Goal: Information Seeking & Learning: Check status

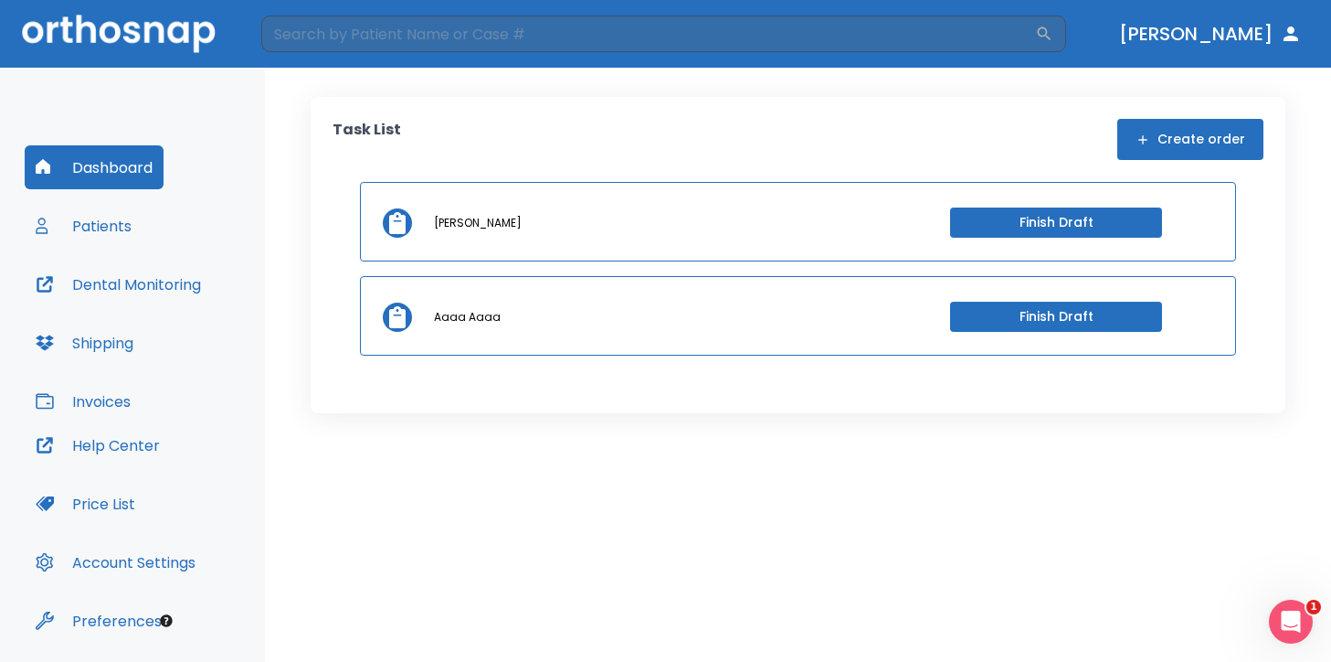
click at [119, 230] on button "Patients" at bounding box center [84, 226] width 118 height 44
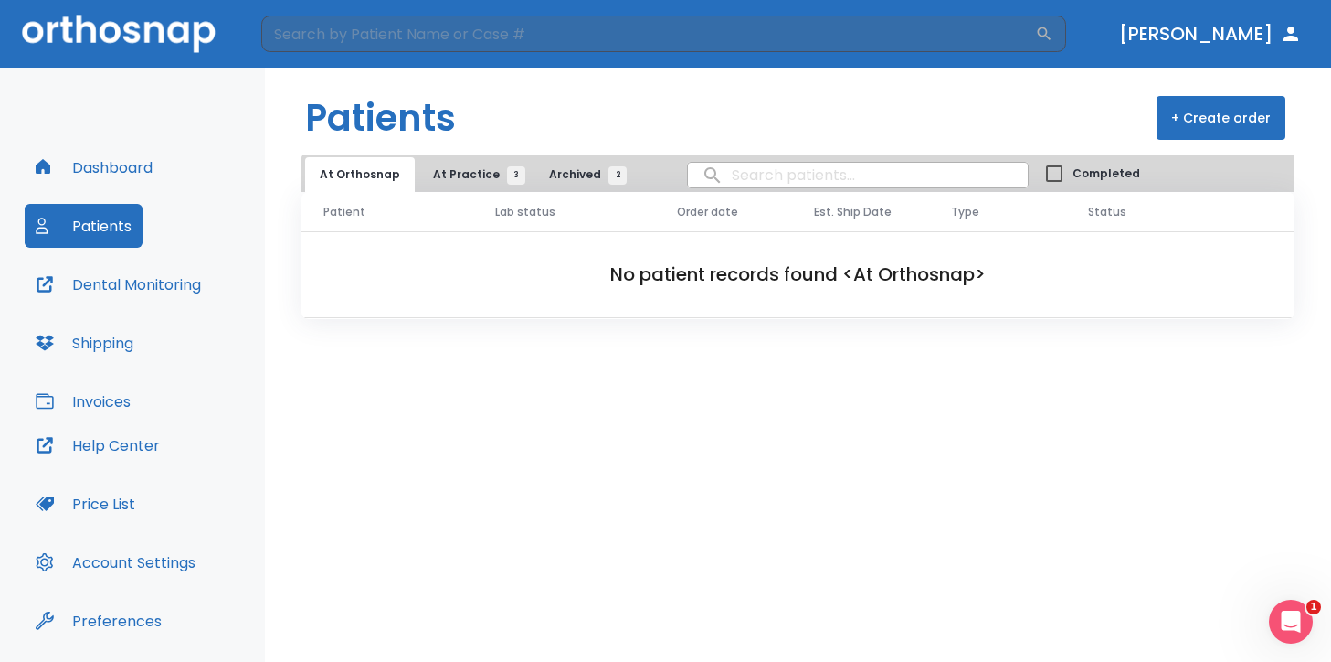
scroll to position [57, 0]
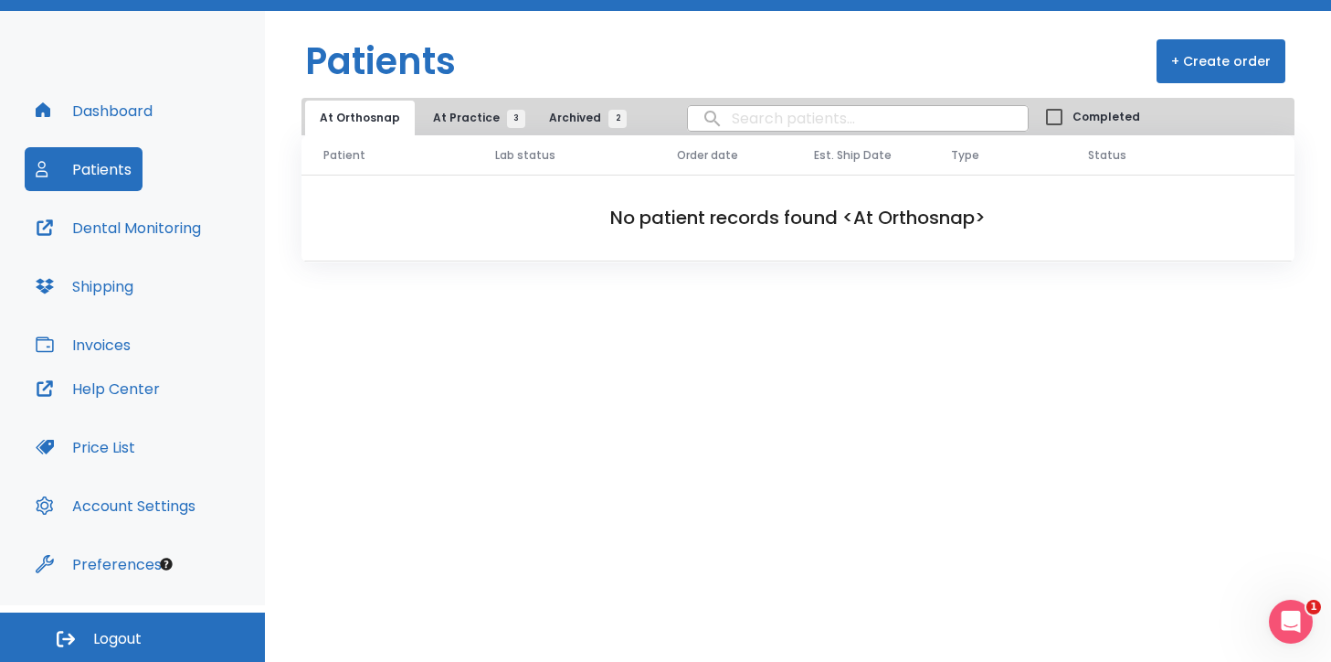
click at [140, 641] on span "Logout" at bounding box center [117, 639] width 48 height 20
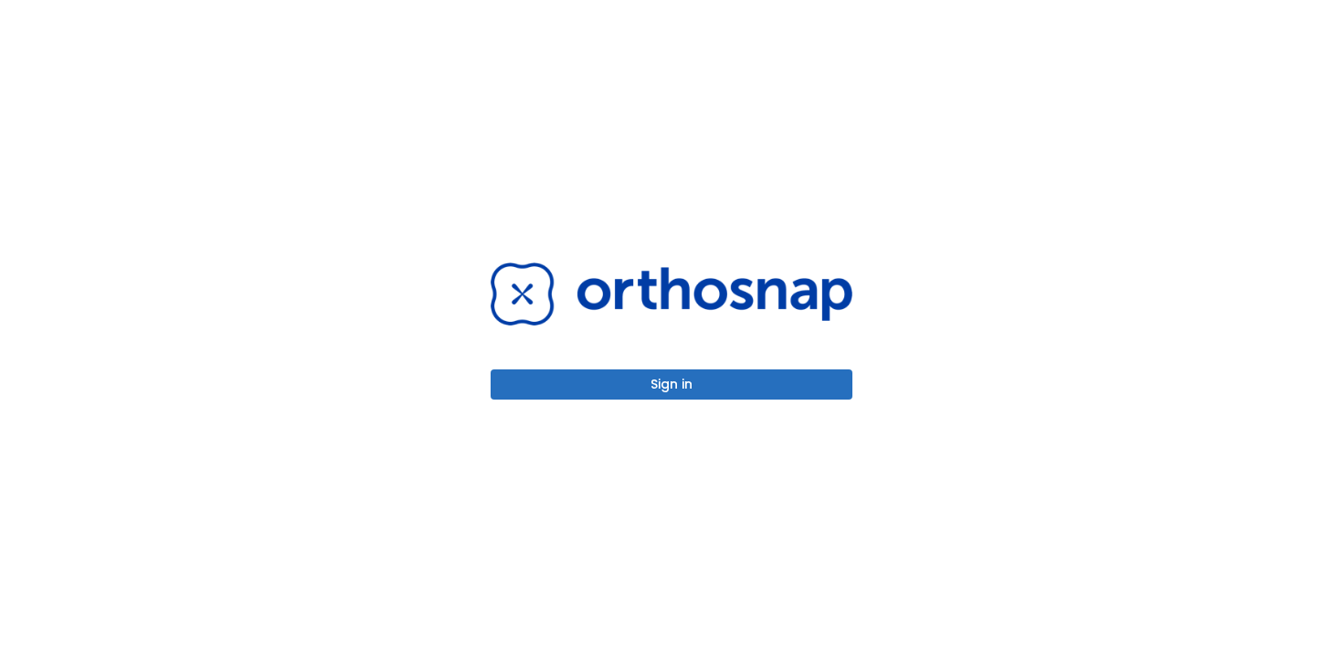
click at [658, 401] on div "Sign in" at bounding box center [672, 331] width 406 height 662
click at [664, 387] on button "Sign in" at bounding box center [672, 384] width 362 height 30
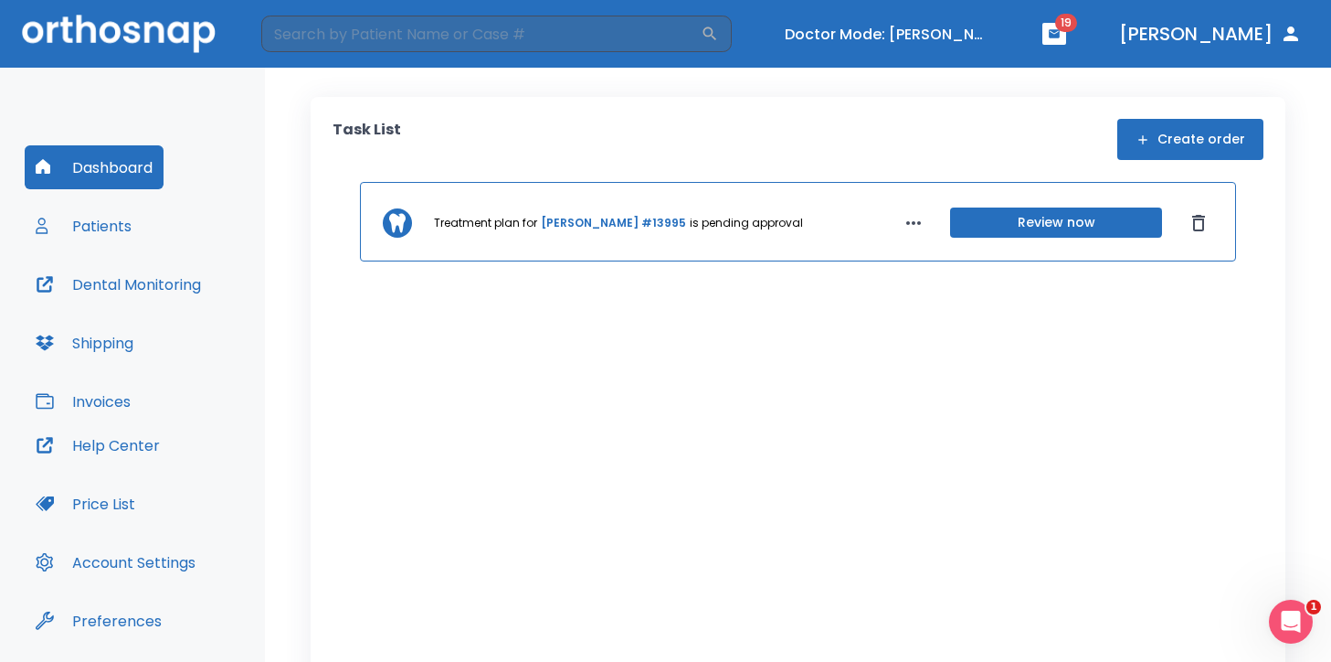
click at [111, 233] on button "Patients" at bounding box center [84, 226] width 118 height 44
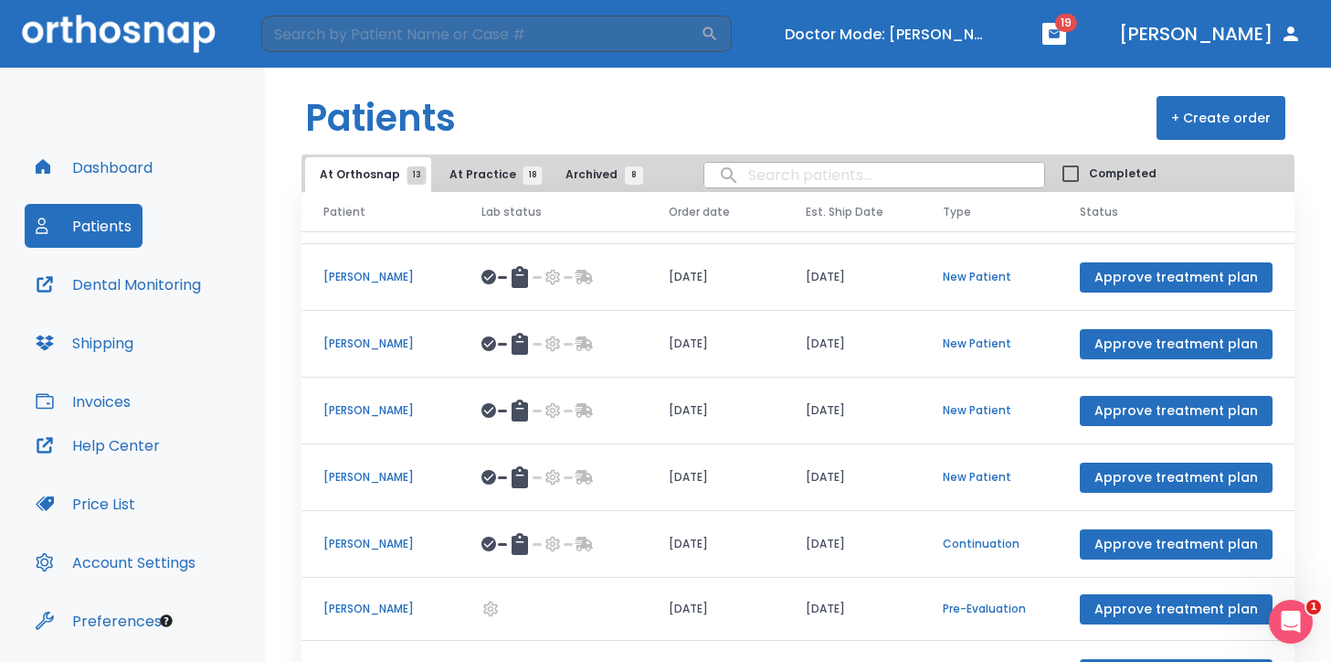
scroll to position [83, 0]
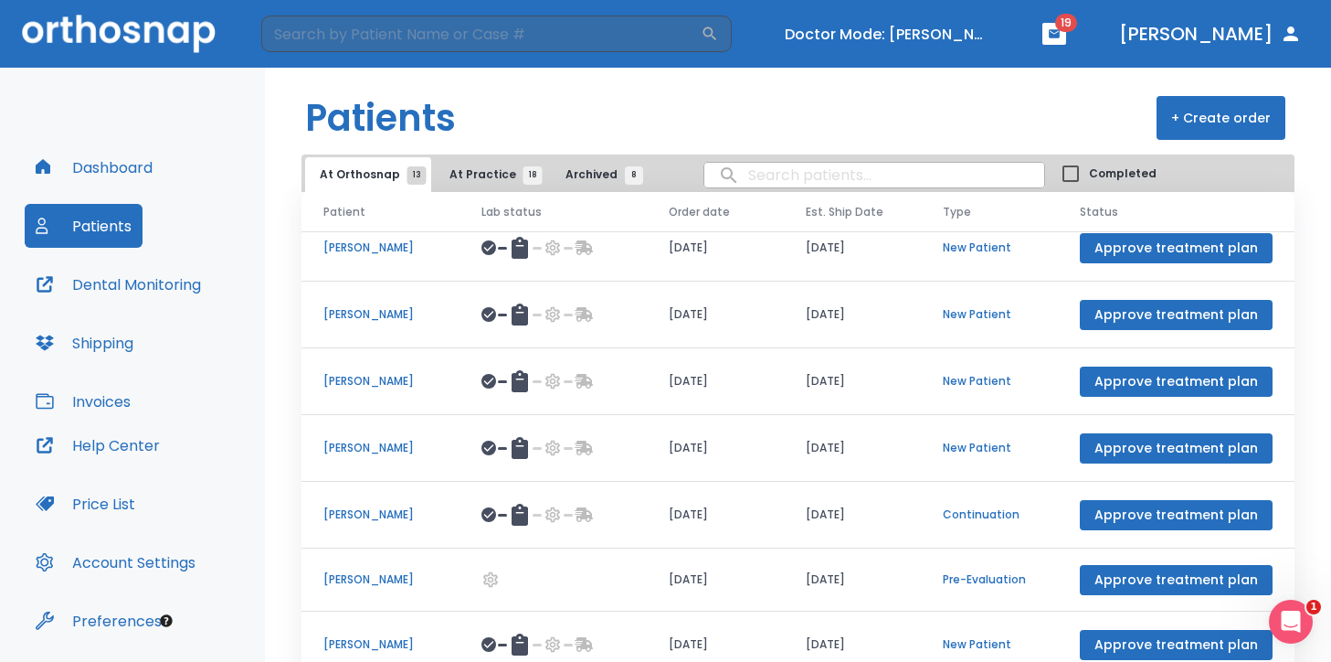
click at [472, 190] on button "At Practice 18" at bounding box center [491, 174] width 112 height 35
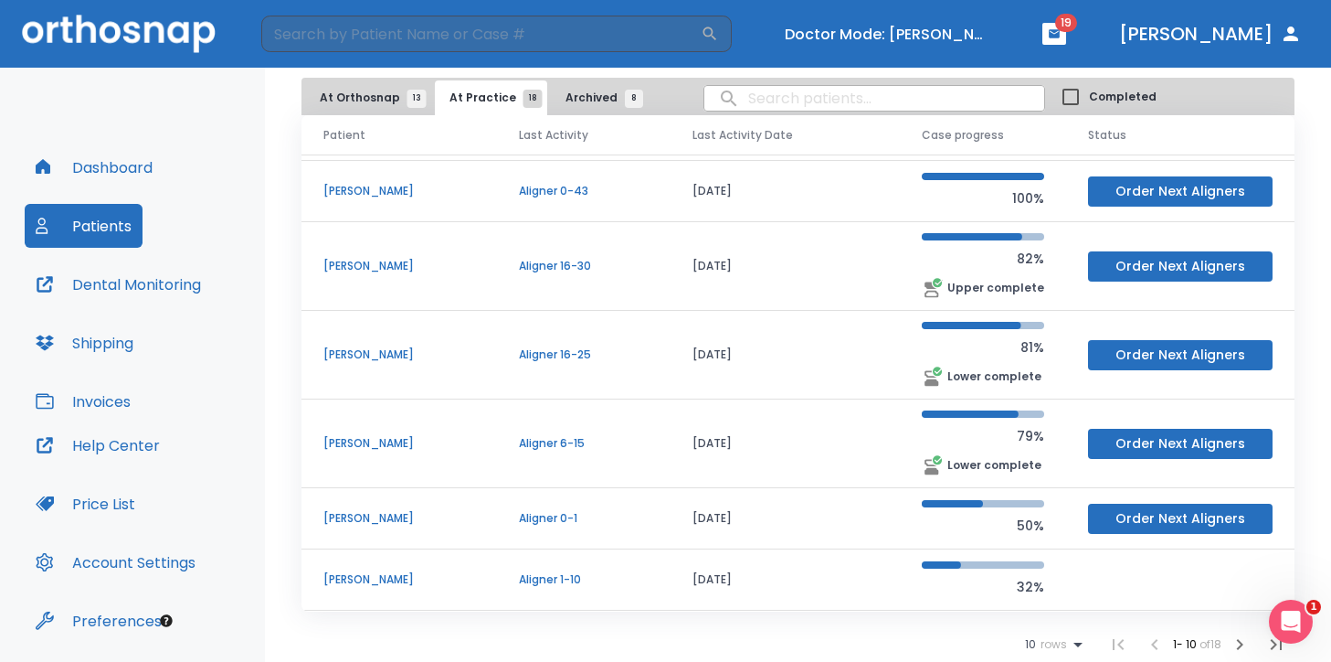
scroll to position [78, 0]
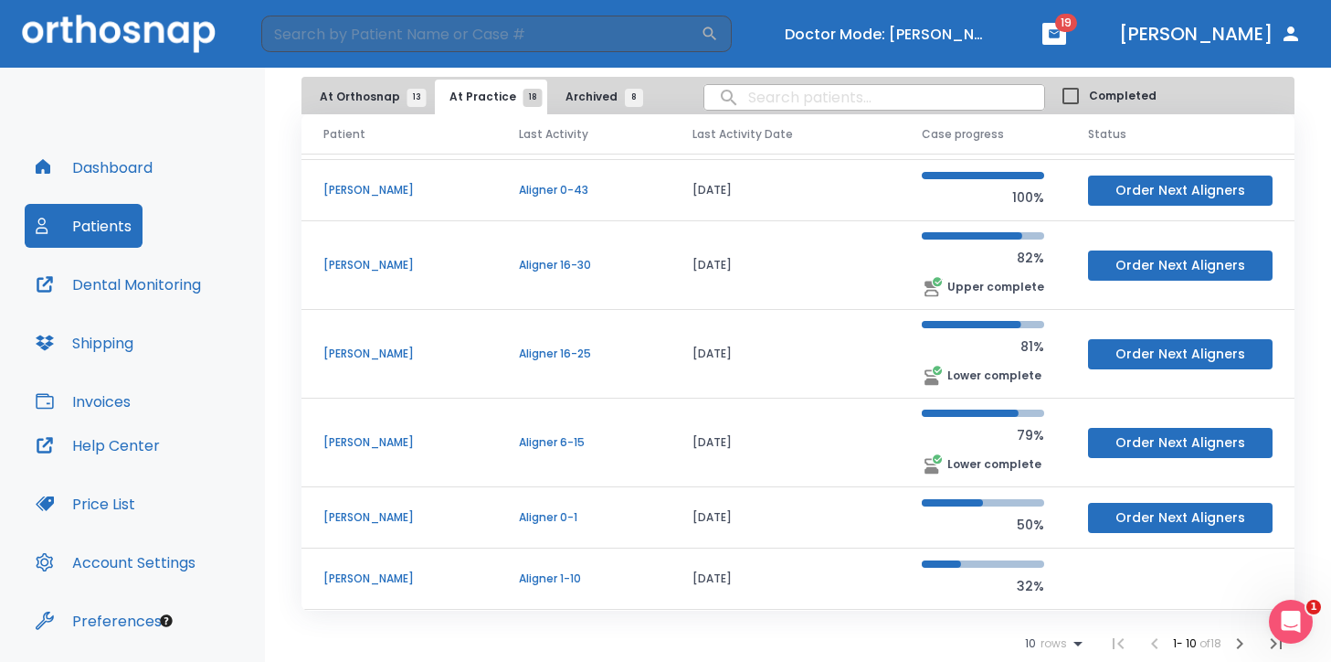
click at [1067, 652] on icon at bounding box center [1078, 643] width 22 height 22
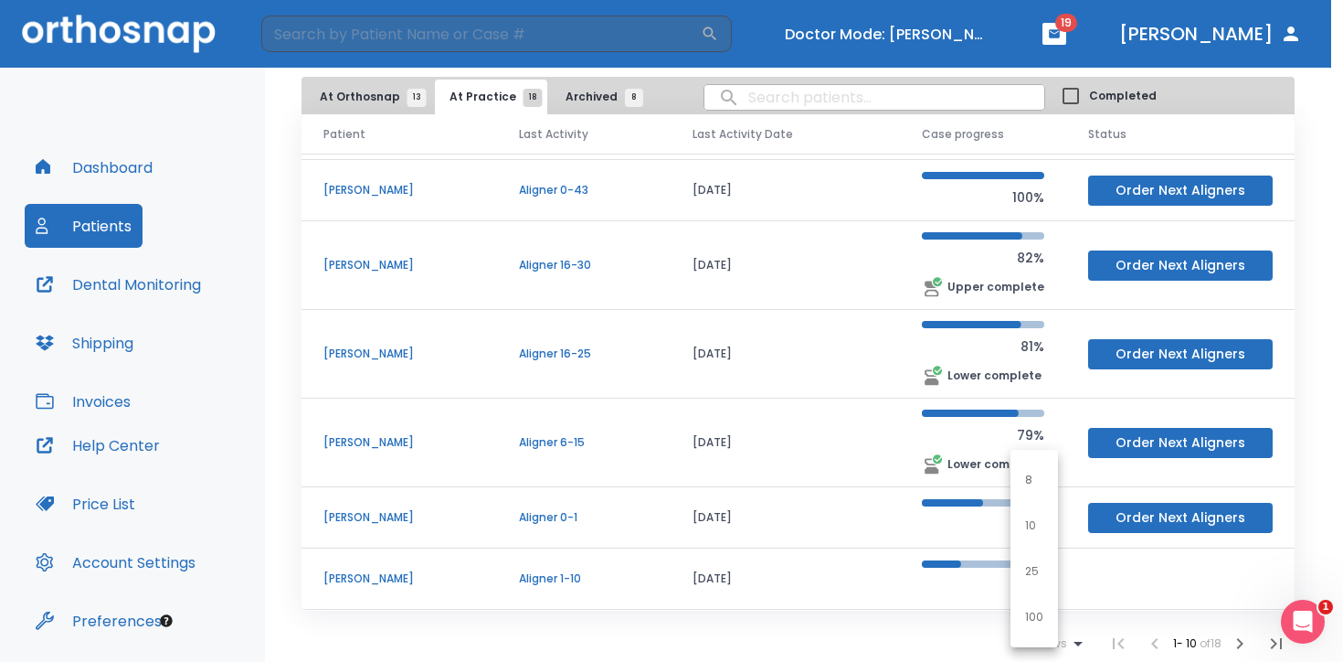
click at [1038, 614] on p "100" at bounding box center [1034, 617] width 18 height 16
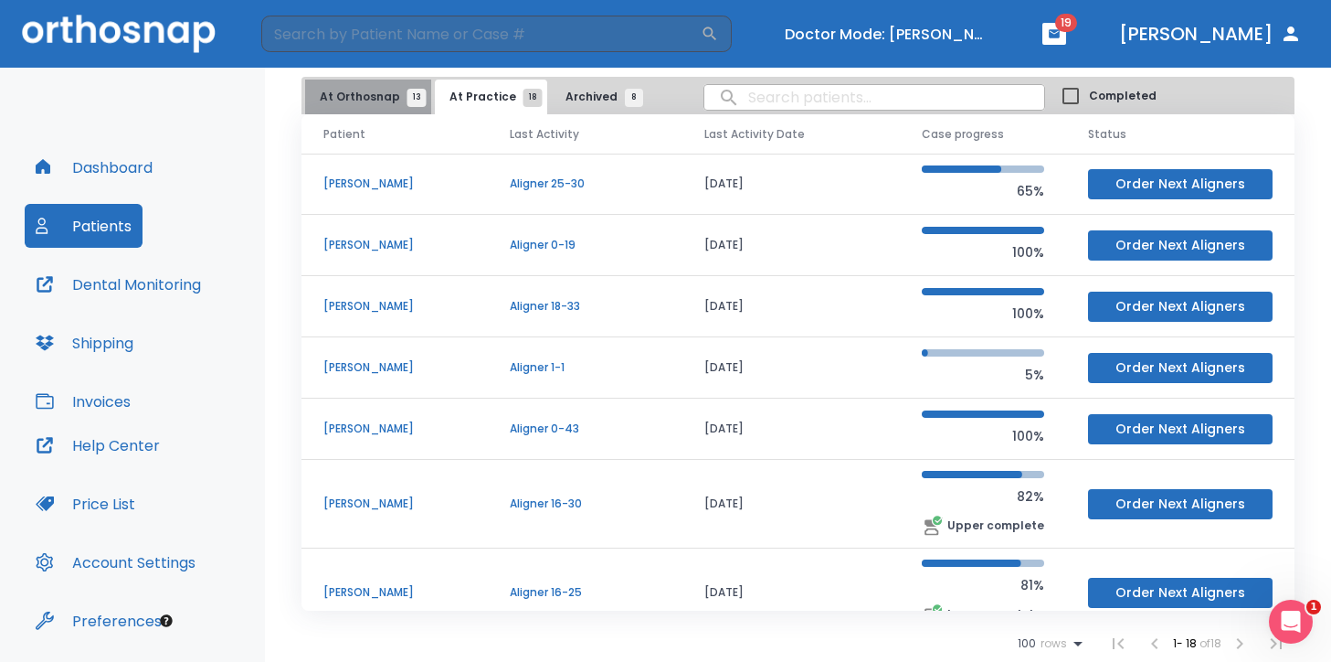
click at [399, 100] on span "At Orthosnap 13" at bounding box center [368, 97] width 97 height 16
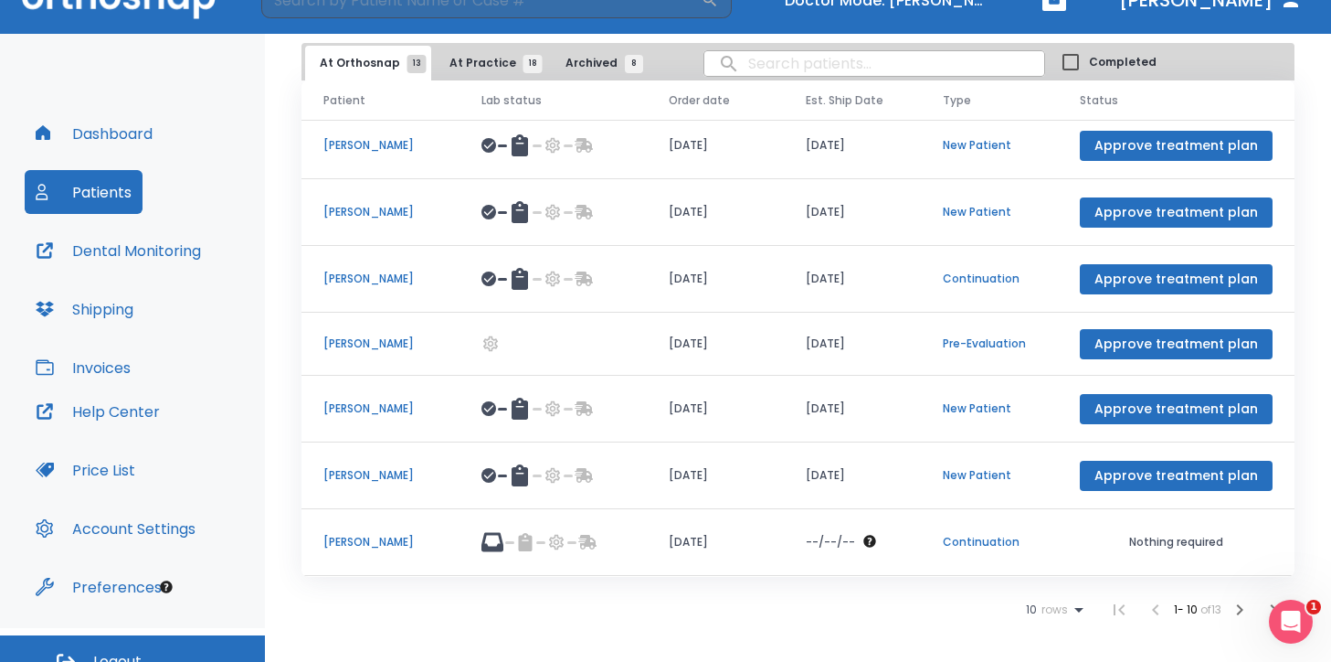
scroll to position [56, 0]
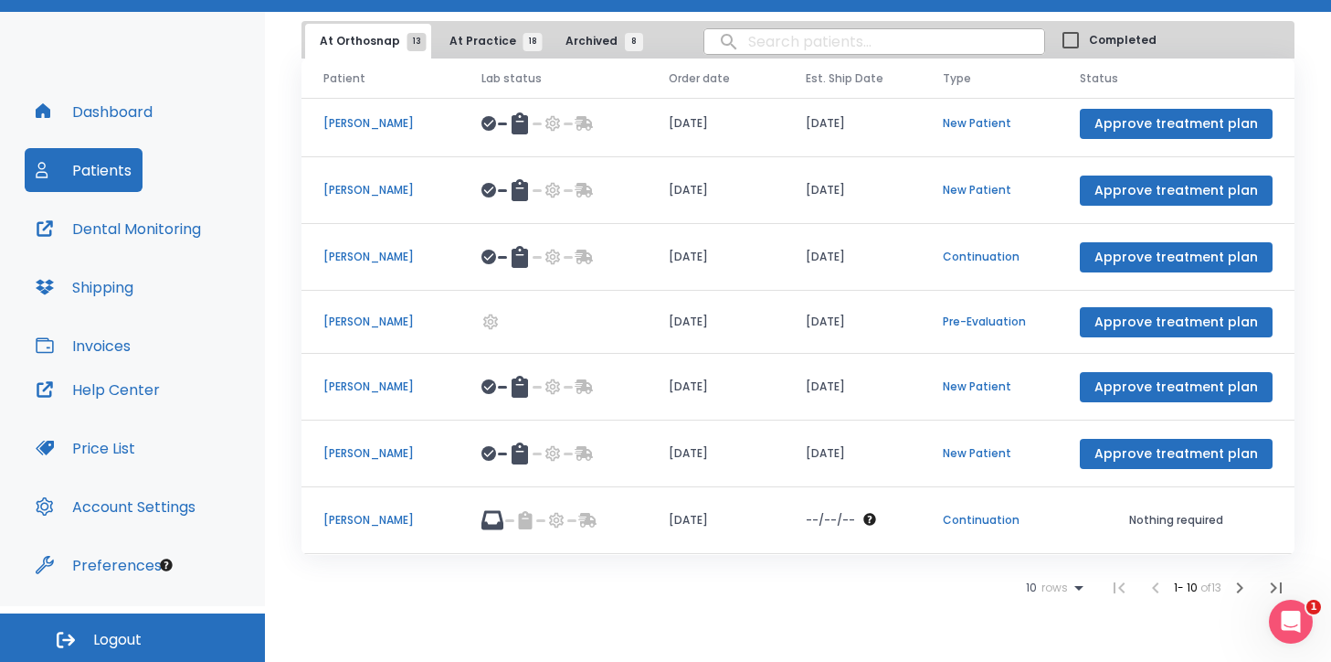
click at [1037, 590] on span "rows" at bounding box center [1052, 587] width 31 height 13
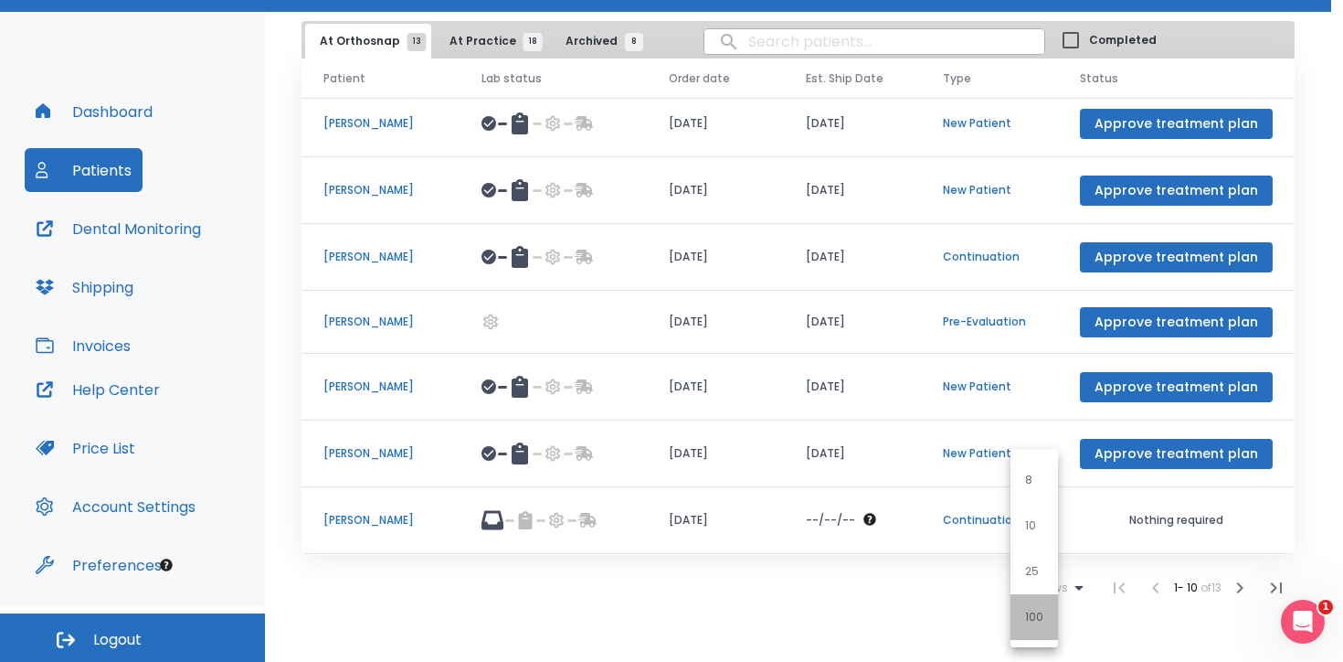
click at [1042, 622] on p "100" at bounding box center [1034, 617] width 18 height 16
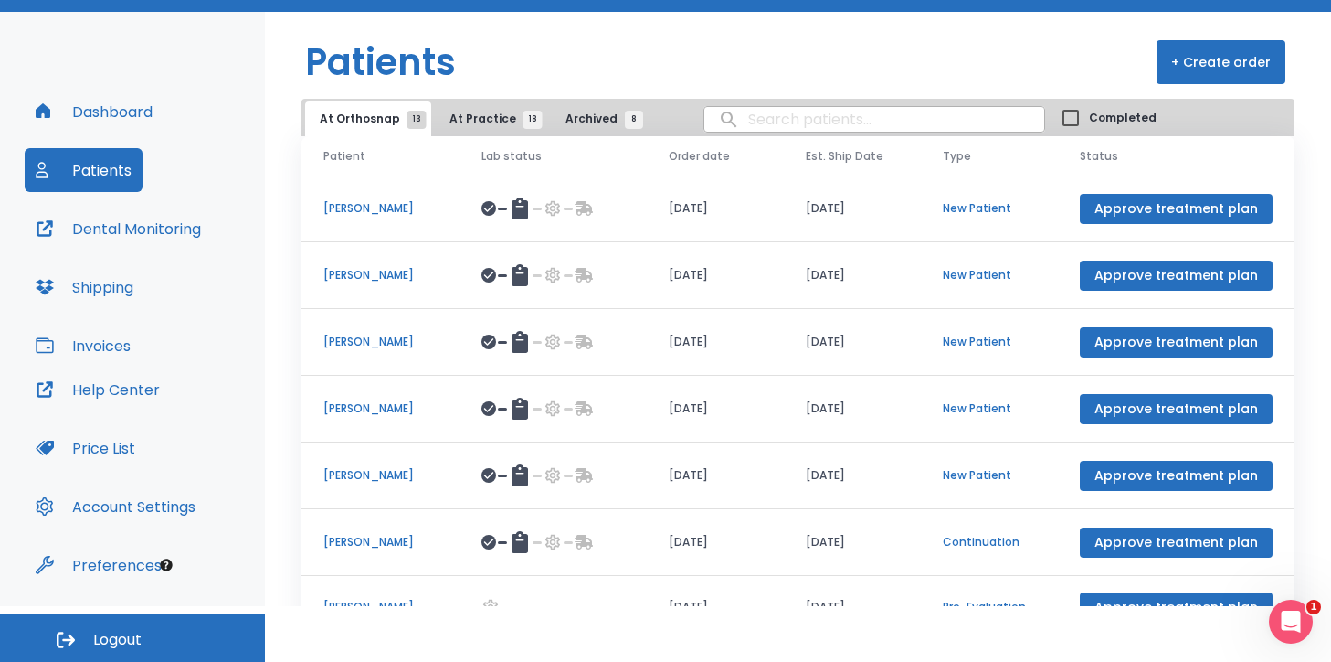
click at [759, 119] on input "search" at bounding box center [875, 119] width 340 height 36
type input "jeff"
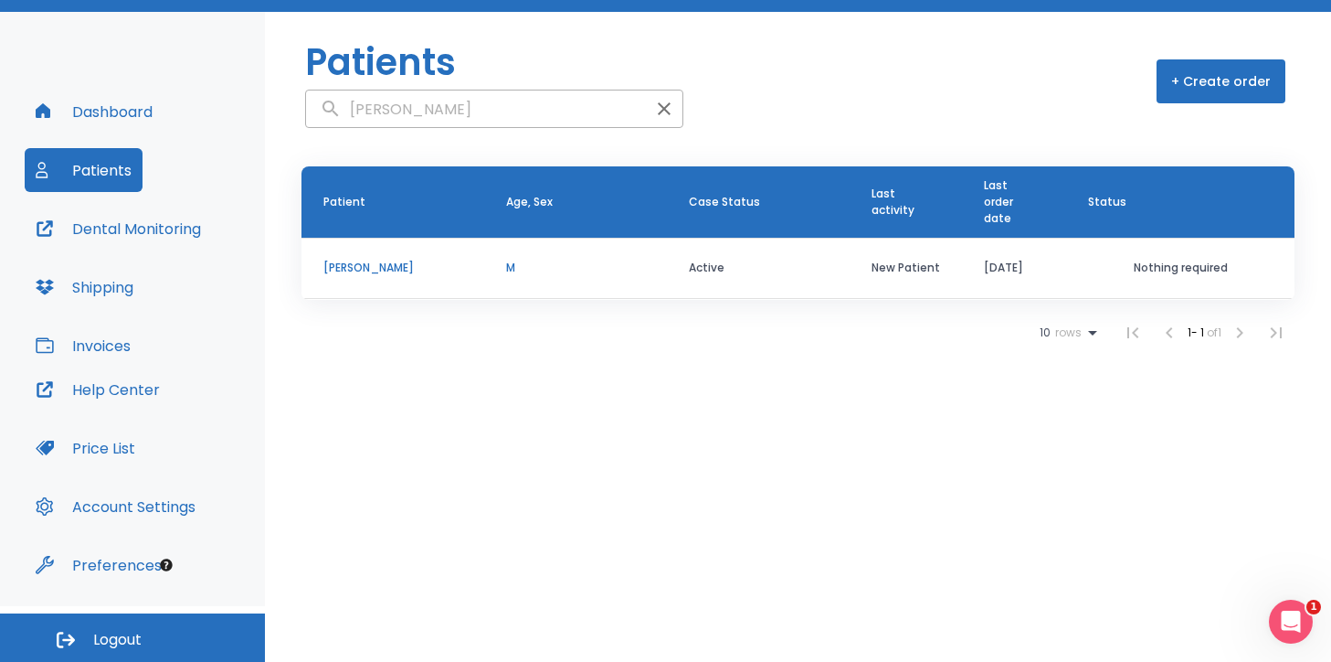
click at [117, 164] on button "Patients" at bounding box center [84, 170] width 118 height 44
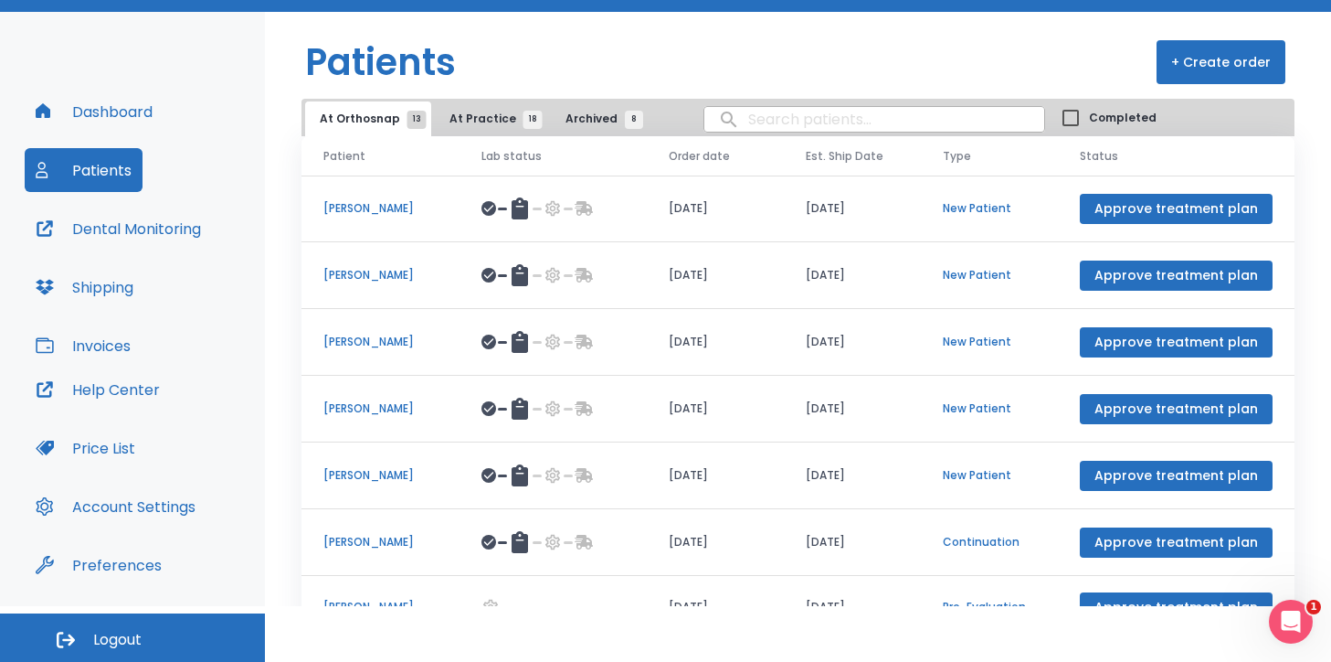
click at [473, 121] on span "At Practice 18" at bounding box center [491, 119] width 83 height 16
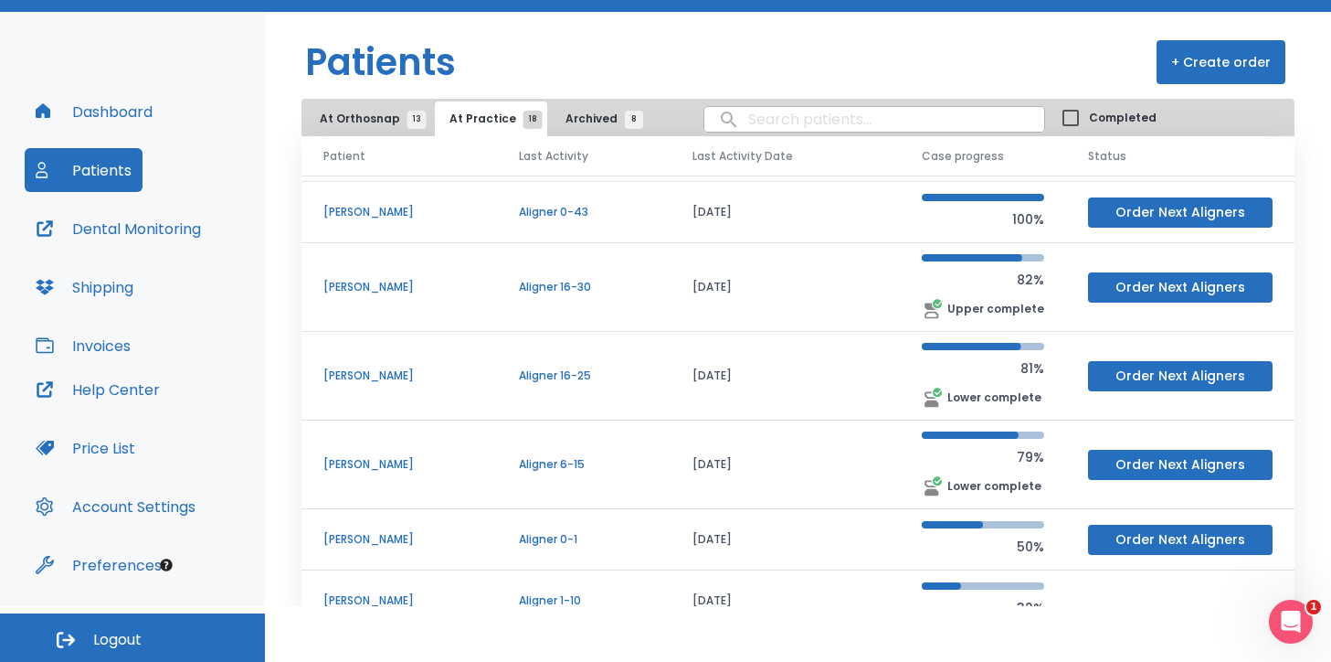
scroll to position [78, 0]
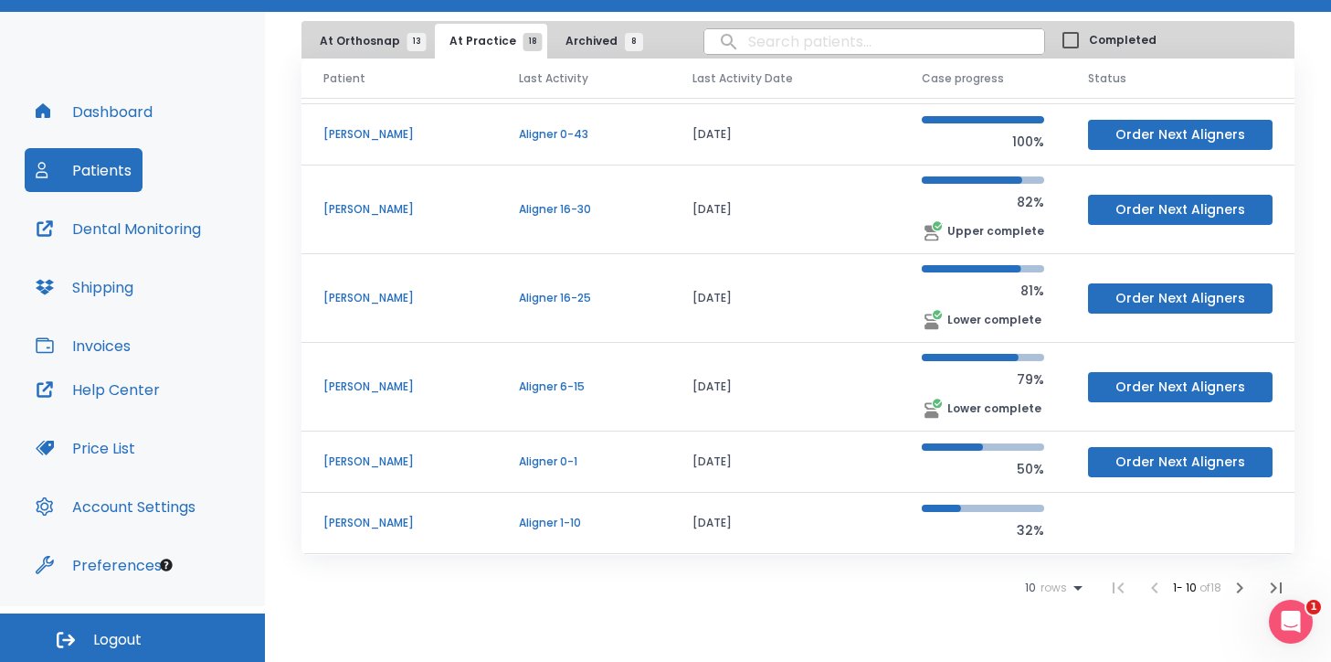
click at [1231, 582] on icon "button" at bounding box center [1240, 588] width 22 height 22
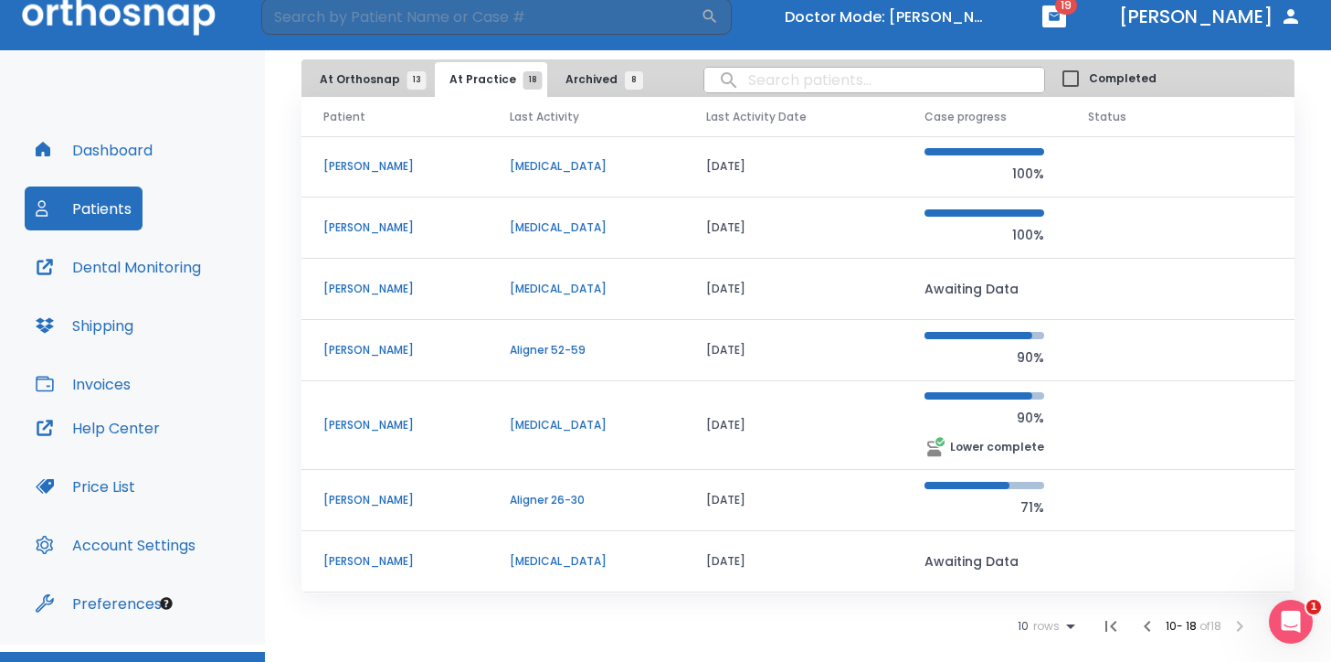
scroll to position [12, 0]
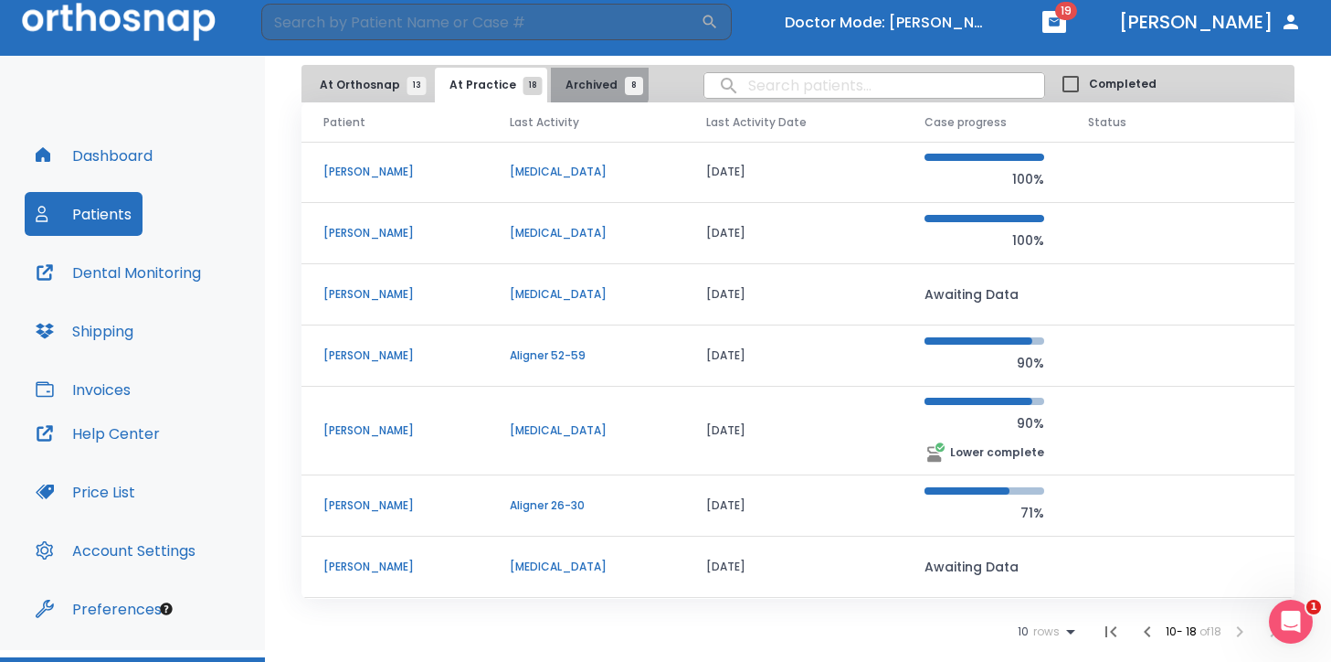
click at [584, 81] on span "Archived 8" at bounding box center [600, 85] width 69 height 16
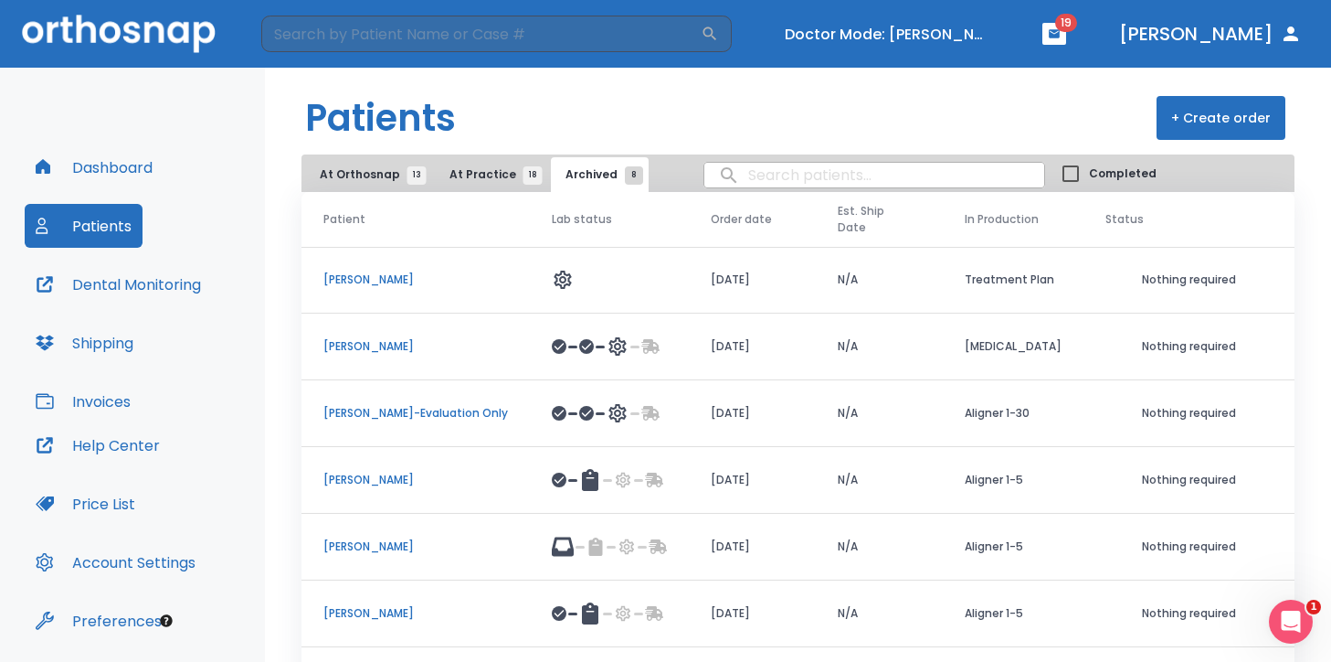
click at [356, 168] on span "At Orthosnap 13" at bounding box center [368, 174] width 97 height 16
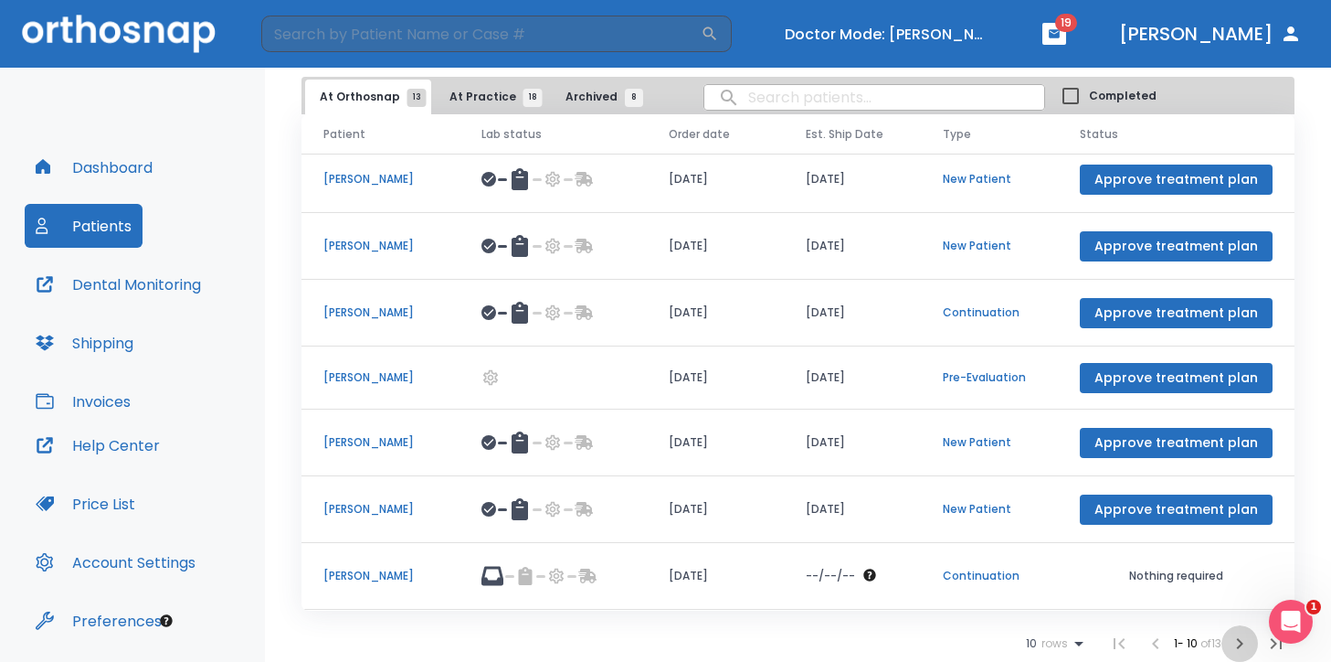
click at [1236, 644] on icon "button" at bounding box center [1240, 643] width 22 height 22
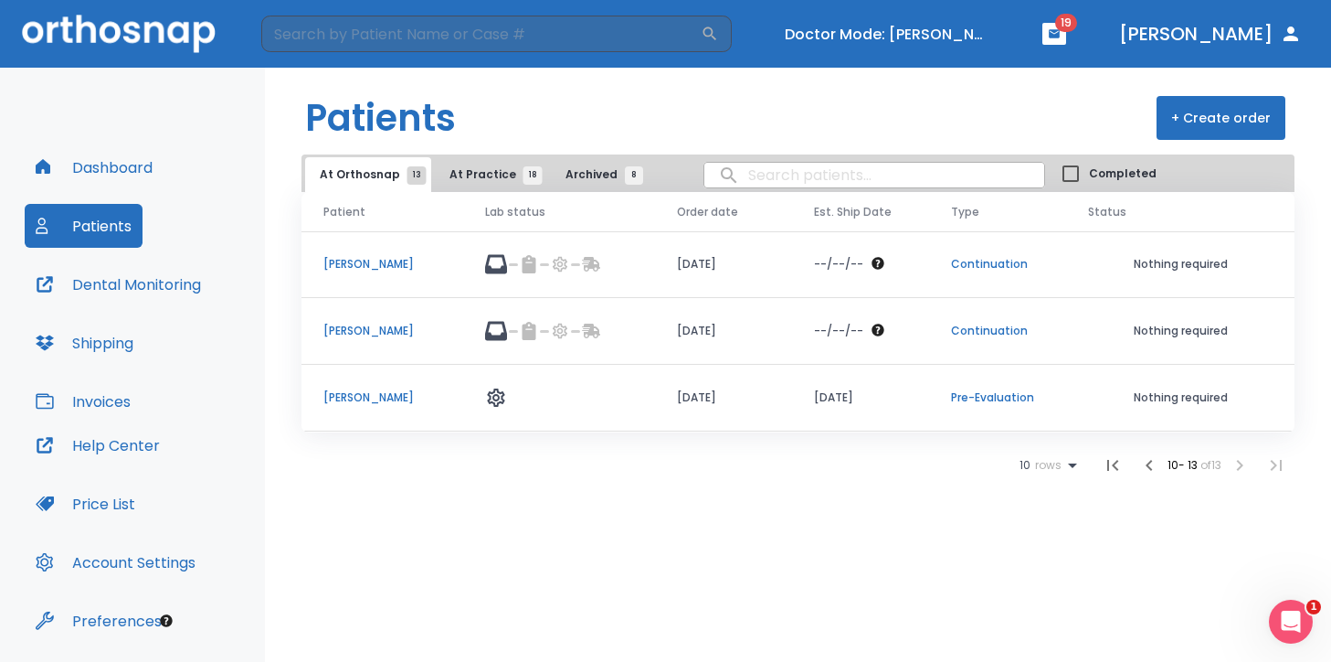
click at [378, 331] on p "[PERSON_NAME]" at bounding box center [382, 331] width 118 height 16
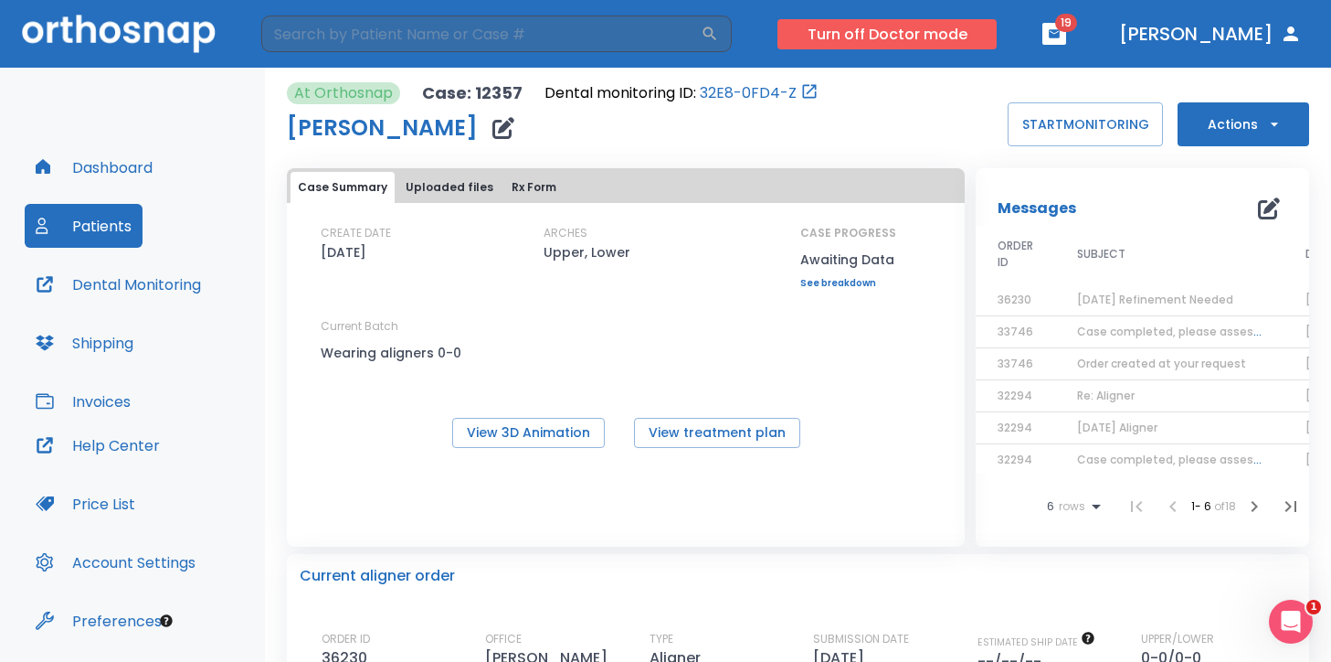
click at [965, 29] on button "Turn off Doctor mode" at bounding box center [887, 34] width 219 height 30
